Goal: Task Accomplishment & Management: Use online tool/utility

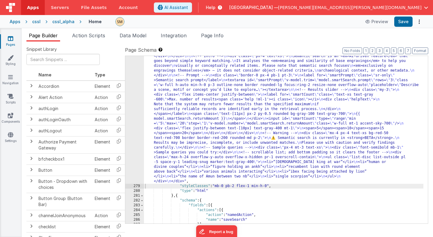
scroll to position [60, 0]
click at [180, 90] on div ""html" : "<div class= \" flex \" > \n <div class= \" p-4 pb-2 pt-5 font-medium …" at bounding box center [283, 200] width 279 height 312
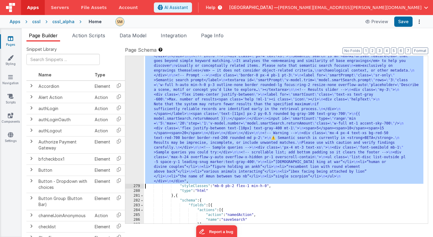
click at [136, 92] on div "278" at bounding box center [134, 113] width 19 height 139
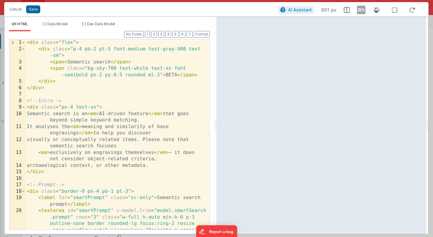
scroll to position [0, 0]
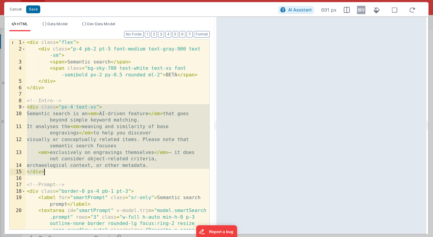
drag, startPoint x: 26, startPoint y: 109, endPoint x: 65, endPoint y: 173, distance: 74.8
click at [65, 173] on div "< div class = "flex" > < div class = "p-4 pb-2 pt-5 font-medium text-gray-900 t…" at bounding box center [118, 153] width 184 height 229
click at [26, 108] on div "< div class = "flex" > < div class = "p-4 pb-2 pt-5 font-medium text-gray-900 t…" at bounding box center [118, 134] width 184 height 190
drag, startPoint x: 26, startPoint y: 108, endPoint x: 58, endPoint y: 170, distance: 69.6
click at [58, 170] on div "< div class = "flex" > < div class = "p-4 pb-2 pt-5 font-medium text-gray-900 t…" at bounding box center [118, 153] width 184 height 229
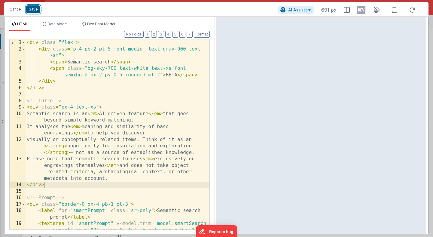
click at [36, 11] on button "Save" at bounding box center [33, 9] width 14 height 8
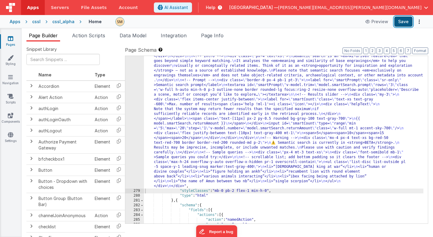
click at [402, 21] on button "Save" at bounding box center [403, 22] width 18 height 10
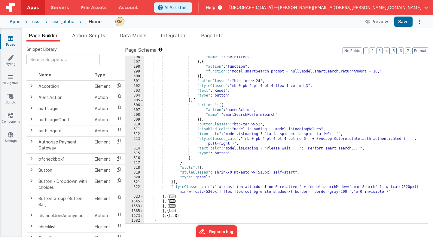
scroll to position [280, 0]
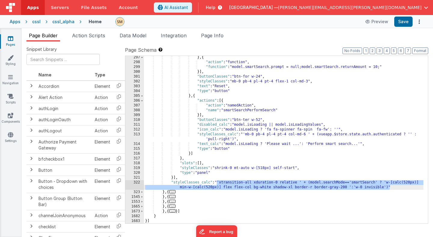
drag, startPoint x: 216, startPoint y: 182, endPoint x: 400, endPoint y: 188, distance: 183.4
click at [400, 188] on div "} , { "action" : "function" , "function" : "model.smartSearch.prompt = null;mod…" at bounding box center [283, 143] width 279 height 177
click at [387, 188] on div "} , { "action" : "function" , "function" : "model.smartSearch.prompt = null;mod…" at bounding box center [283, 139] width 279 height 167
drag, startPoint x: 388, startPoint y: 188, endPoint x: 219, endPoint y: 182, distance: 168.7
click at [219, 182] on div "} , { "action" : "function" , "function" : "model.smartSearch.prompt = null;mod…" at bounding box center [283, 143] width 279 height 177
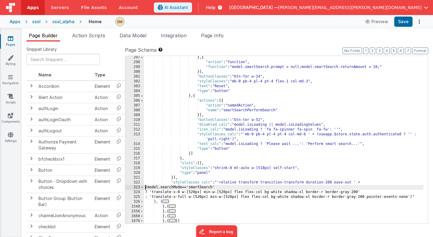
click at [145, 188] on div "} , { "action" : "function" , "function" : "model.smartSearch.prompt = null;mod…" at bounding box center [283, 143] width 279 height 177
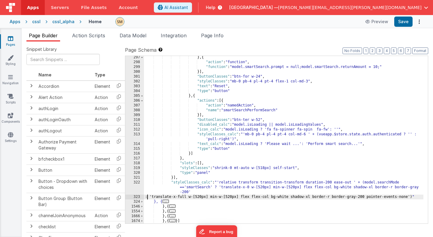
click at [147, 197] on div "} , { "action" : "function" , "function" : "model.smartSearch.prompt = null;mod…" at bounding box center [283, 143] width 279 height 177
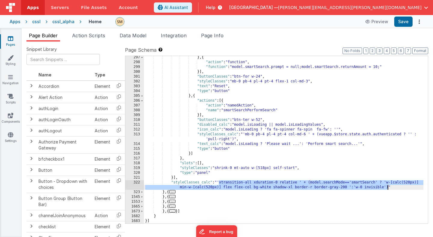
click at [279, 183] on div "} , { "action" : "function" , "function" : "model.smartSearch.prompt = null;mod…" at bounding box center [283, 139] width 279 height 167
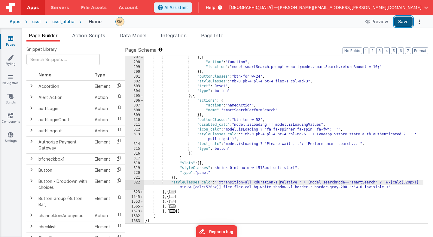
click at [405, 23] on button "Save" at bounding box center [403, 22] width 18 height 10
click at [280, 182] on div "} , { "action" : "function" , "function" : "model.smartSearch.prompt = null;mod…" at bounding box center [283, 143] width 279 height 177
click at [404, 23] on button "Save" at bounding box center [403, 22] width 18 height 10
click at [277, 183] on div "} , { "action" : "function" , "function" : "model.smartSearch.prompt = null;mod…" at bounding box center [283, 143] width 279 height 177
click at [402, 23] on button "Save" at bounding box center [403, 22] width 18 height 10
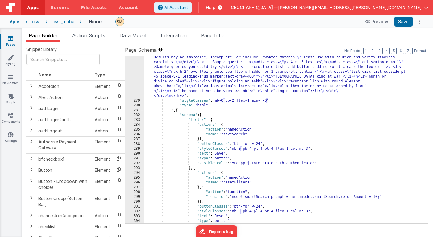
scroll to position [0, 0]
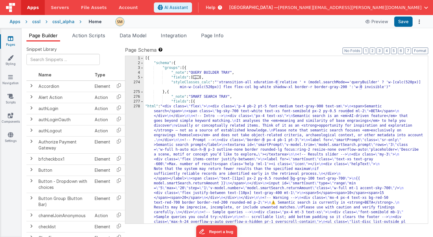
click at [176, 129] on div "[{ "schema" : { "groups" : [{ "_note" : "QUERY BUILDER TRAY" , "fields" : [ ...…" at bounding box center [283, 214] width 279 height 316
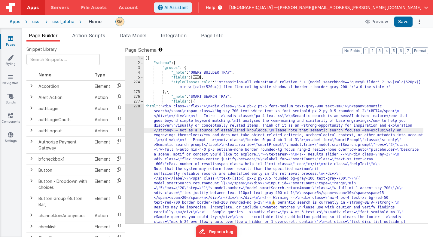
scroll to position [30, 0]
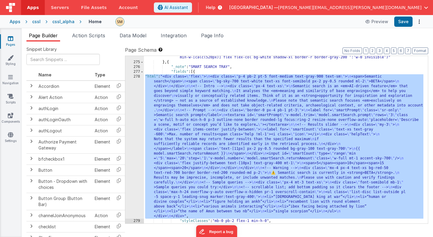
click at [135, 138] on div "278" at bounding box center [134, 146] width 19 height 144
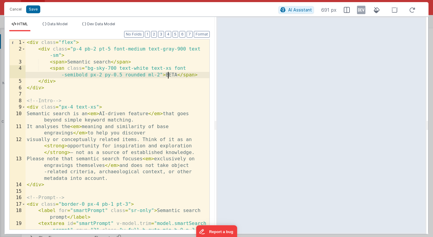
click at [169, 73] on div "< div class = "flex" > < div class = "p-4 pb-2 pt-5 font-medium text-gray-900 t…" at bounding box center [118, 153] width 184 height 229
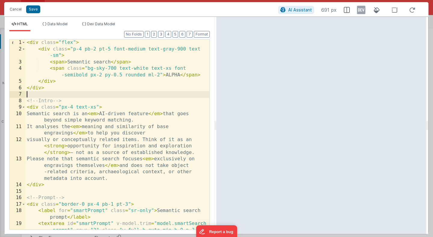
click at [134, 92] on div "< div class = "flex" > < div class = "p-4 pb-2 pt-5 font-medium text-gray-900 t…" at bounding box center [118, 153] width 184 height 229
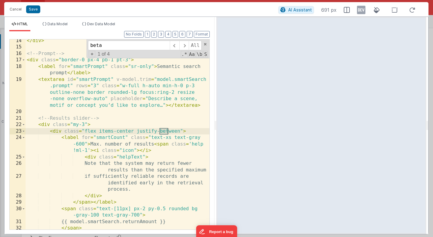
scroll to position [351, 0]
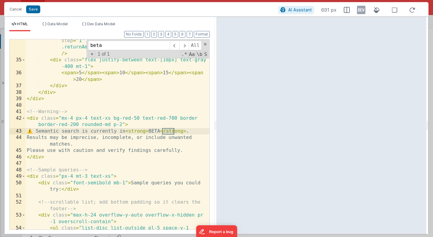
type input "beta"
click at [170, 130] on div "< input id = "smartCount" type = "range" min = "5" max = "20" step = "1" v-mode…" at bounding box center [118, 145] width 184 height 229
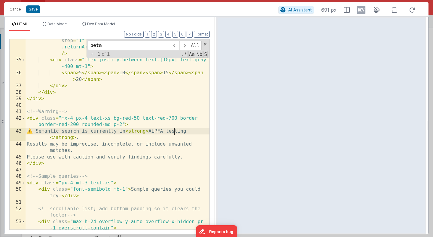
click at [173, 133] on div "< input id = "smartCount" type = "range" min = "5" max = "20" step = "1" v-mode…" at bounding box center [118, 145] width 184 height 229
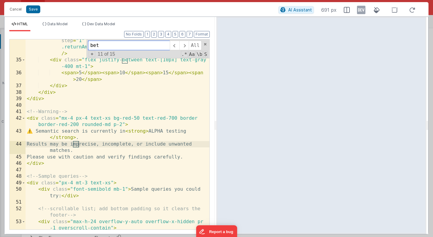
scroll to position [443, 0]
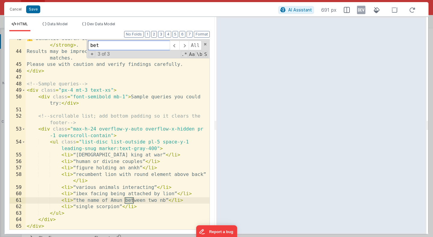
type input "beta"
click at [33, 10] on button "Save" at bounding box center [33, 9] width 14 height 8
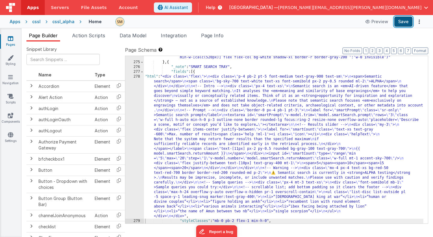
click at [406, 22] on button "Save" at bounding box center [403, 22] width 18 height 10
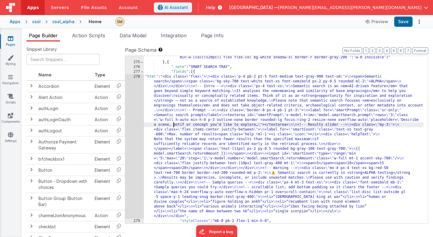
click at [174, 123] on div ""styleClasses_calc" : "'xtransition-all xduration-0 relative ' + (model.searchM…" at bounding box center [283, 141] width 279 height 182
click at [137, 128] on div "278" at bounding box center [134, 146] width 19 height 144
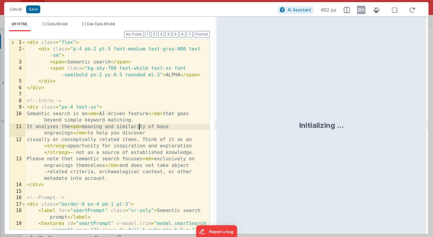
scroll to position [0, 0]
click at [139, 124] on div "< div class = "flex" > < div class = "p-4 pb-2 pt-5 font-medium text-gray-900 t…" at bounding box center [118, 153] width 184 height 229
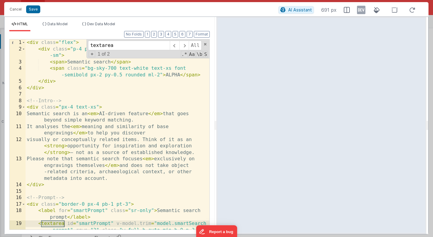
scroll to position [118, 0]
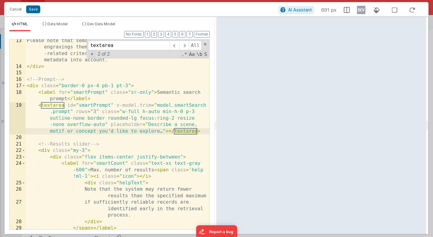
type input "textarea"
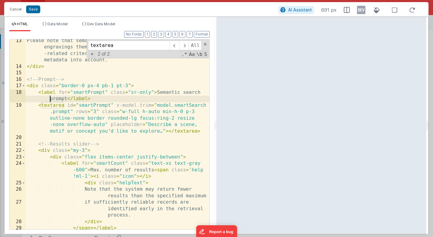
click at [38, 102] on div "Please note that semantic search focuses < em > exclusively on engravings thems…" at bounding box center [118, 152] width 184 height 229
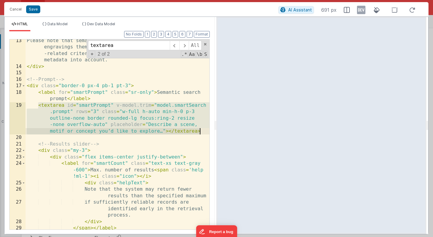
drag, startPoint x: 38, startPoint y: 105, endPoint x: 209, endPoint y: 130, distance: 173.4
click at [209, 130] on div "13 14 15 16 17 18 19 20 21 22 23 24 25 26 27 28 29 30 31 Please note that seman…" at bounding box center [109, 134] width 200 height 191
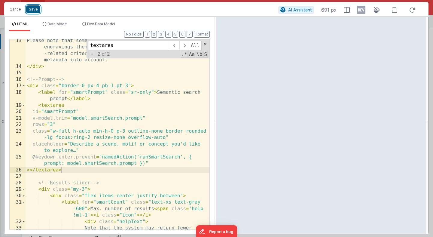
click at [33, 11] on button "Save" at bounding box center [33, 9] width 14 height 8
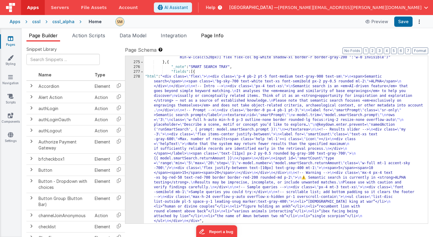
click at [214, 36] on span "Page Info" at bounding box center [212, 35] width 23 height 6
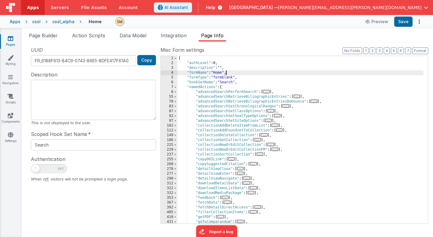
scroll to position [0, 0]
click at [225, 71] on div "{ "authLevel" : 0 , "description" : "" , "formName" : "Home" , "formType" : "fo…" at bounding box center [300, 144] width 246 height 177
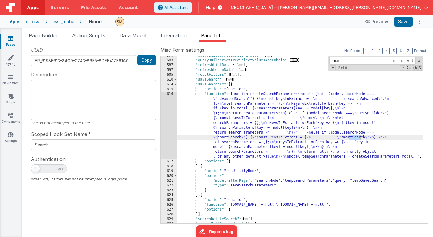
scroll to position [679, 0]
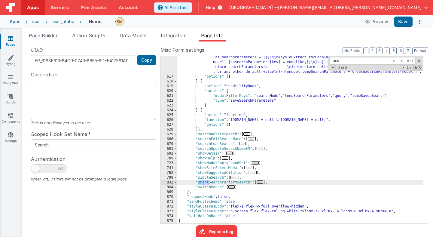
type input "smart"
click at [204, 182] on div ""function" : "function createSearchParameters(model) { \n if (model.searchMode …" at bounding box center [300, 127] width 246 height 240
click at [50, 35] on span "Page Builder" at bounding box center [43, 35] width 29 height 6
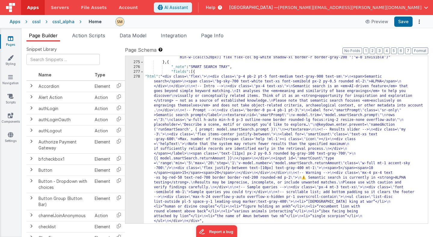
click at [155, 81] on div ""styleClasses_calc" : "'xtransition-all xduration-0 relative ' + (model.searchM…" at bounding box center [283, 141] width 279 height 182
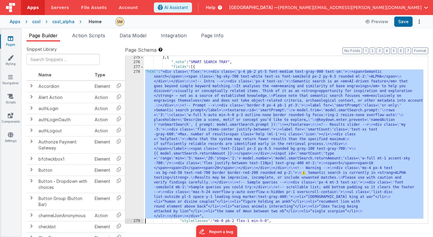
scroll to position [35, 0]
click at [134, 100] on div "275 276 277 278 279 280 281" at bounding box center [134, 143] width 19 height 177
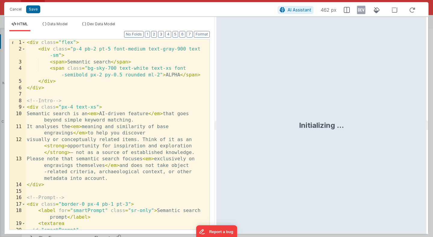
scroll to position [0, 0]
type input "r"
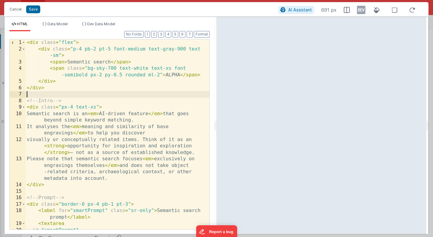
click at [134, 95] on div "< div class = "flex" > < div class = "p-4 pb-2 pt-5 font-medium text-gray-900 t…" at bounding box center [118, 140] width 184 height 203
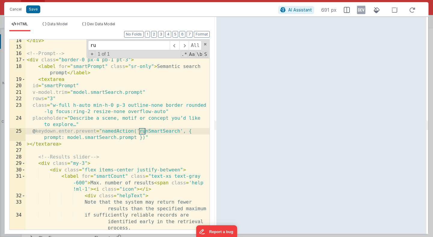
scroll to position [144, 0]
type input "run"
click at [152, 131] on div "</ div > <!-- Prompt --> < div class = "border-0 px-4 pb-1 pt-3" > < label for …" at bounding box center [118, 139] width 184 height 203
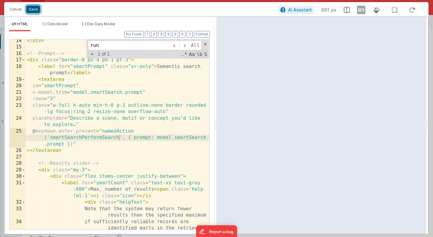
click at [33, 10] on button "Save" at bounding box center [33, 9] width 14 height 8
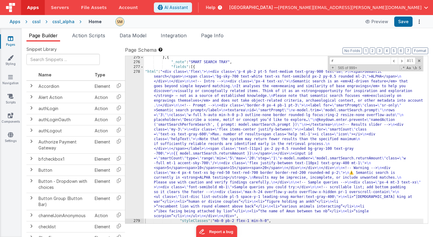
click at [172, 92] on div "} , { "_note" : "SMART SEARCH TRAY" , "fields" : [{ "html" : "<div class= \" fl…" at bounding box center [283, 143] width 279 height 177
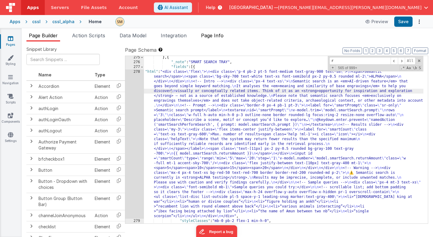
click at [206, 39] on li "Page Info" at bounding box center [212, 37] width 27 height 10
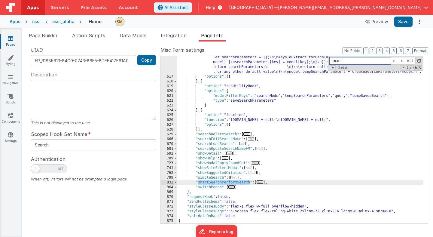
click at [418, 61] on span at bounding box center [419, 61] width 4 height 4
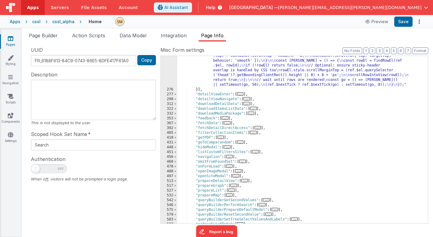
scroll to position [435, 0]
click at [374, 53] on button "2" at bounding box center [373, 50] width 6 height 7
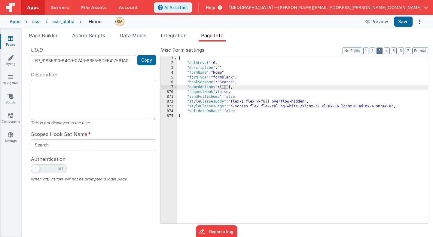
click at [381, 50] on button "3" at bounding box center [380, 50] width 6 height 7
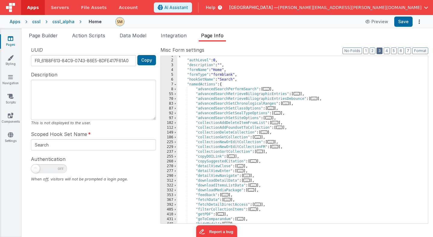
scroll to position [4, 0]
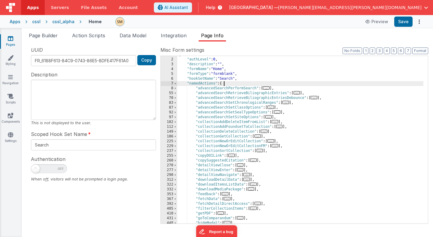
click at [241, 84] on div "{ "authLevel" : 0 , "description" : "" , "formName" : "Home" , "formType" : "fo…" at bounding box center [300, 140] width 246 height 177
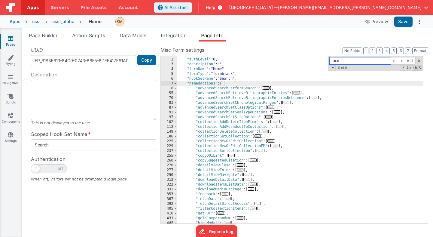
type input "q"
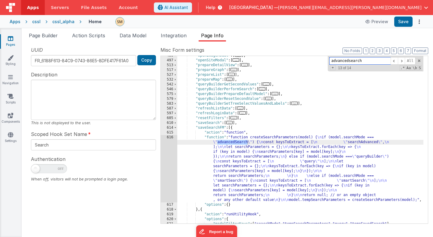
scroll to position [676, 0]
type input "advancedsearch"
click at [205, 128] on div ""openImageModal" : [ ... ] , "openSiteModal" : [ ... ] , "prepareDetailView" : …" at bounding box center [300, 141] width 246 height 177
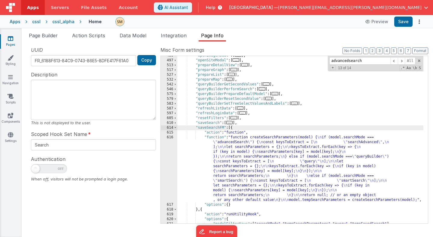
click at [164, 127] on div "614" at bounding box center [169, 127] width 17 height 5
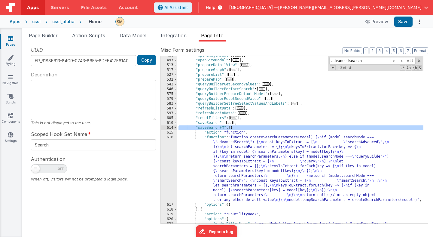
click at [169, 153] on div "616" at bounding box center [169, 168] width 17 height 67
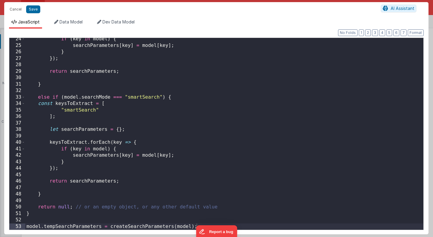
scroll to position [151, 0]
click at [20, 9] on button "Cancel" at bounding box center [16, 9] width 18 height 8
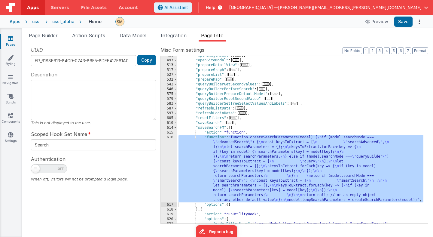
click at [216, 152] on div ""openImageModal" : [ ... ] , "openSiteModal" : [ ... ] , "prepareDetailView" : …" at bounding box center [300, 141] width 246 height 177
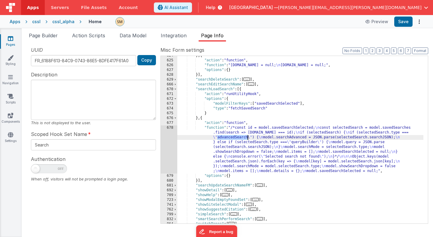
scroll to position [1296, 0]
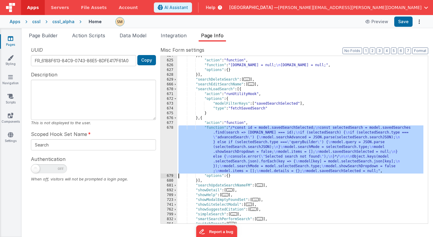
click at [169, 151] on div "678" at bounding box center [169, 149] width 17 height 48
